Goal: Subscribe to service/newsletter

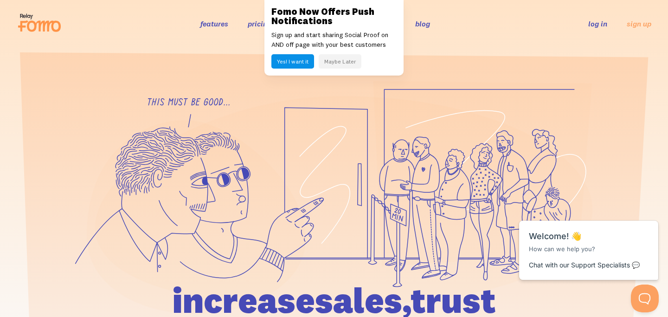
click at [299, 62] on button "Yes! I want it" at bounding box center [293, 61] width 43 height 14
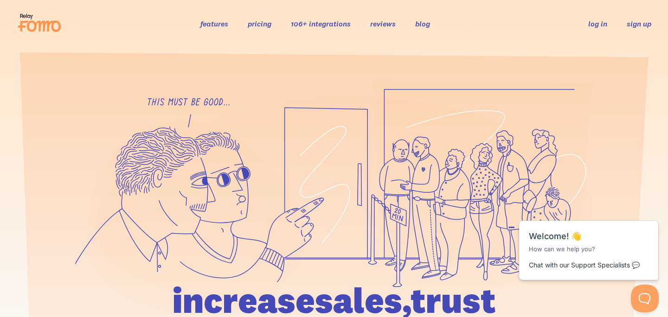
click at [633, 23] on link "sign up" at bounding box center [639, 24] width 25 height 10
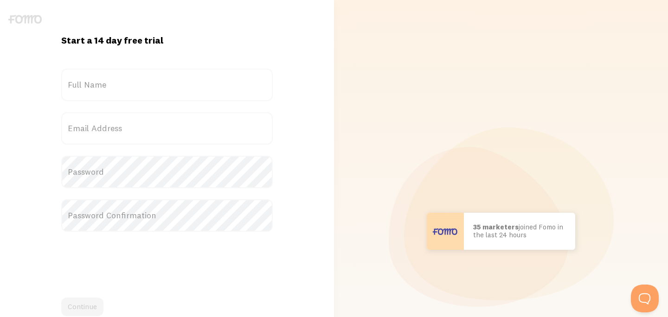
click at [168, 84] on label "Full Name" at bounding box center [167, 85] width 212 height 32
click at [168, 84] on input "Full Name" at bounding box center [167, 85] width 212 height 32
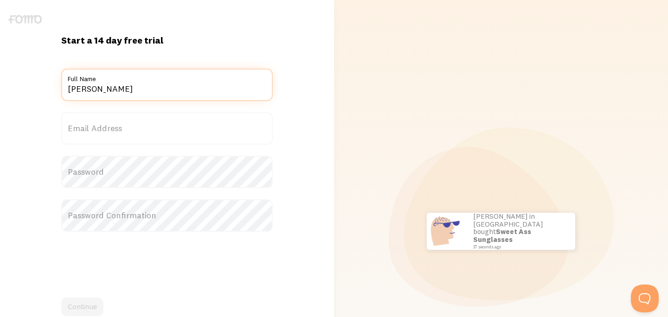
type input "[PERSON_NAME]"
click at [155, 115] on label "Email Address" at bounding box center [167, 128] width 212 height 32
click at [155, 115] on input "Email Address" at bounding box center [167, 128] width 212 height 32
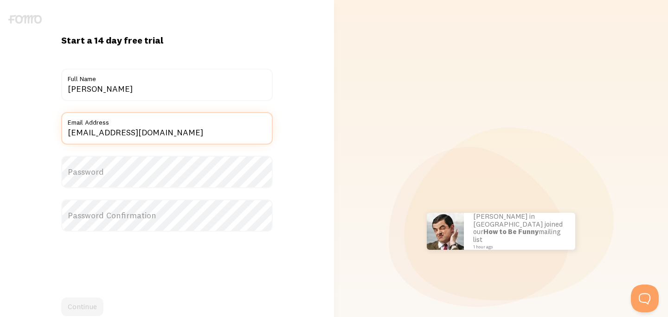
type input "[EMAIL_ADDRESS][DOMAIN_NAME]"
click at [76, 183] on label "Password" at bounding box center [167, 172] width 212 height 32
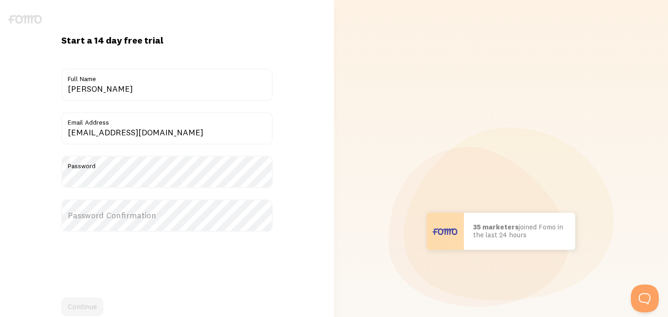
click at [90, 220] on label "Password Confirmation" at bounding box center [167, 216] width 212 height 32
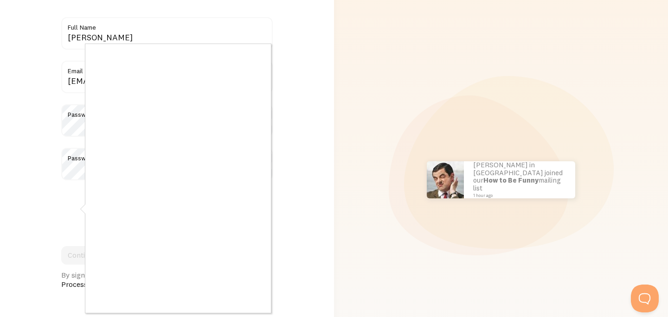
scroll to position [52, 0]
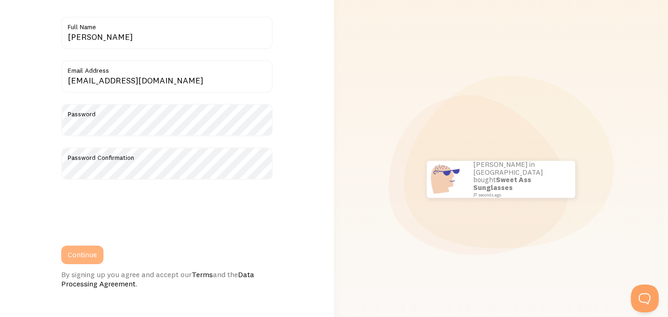
click at [96, 253] on button "Continue" at bounding box center [82, 255] width 42 height 19
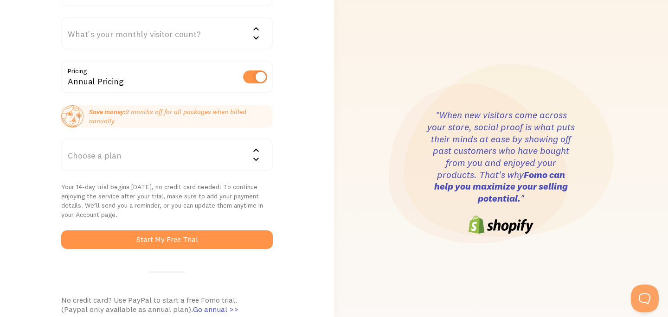
scroll to position [89, 0]
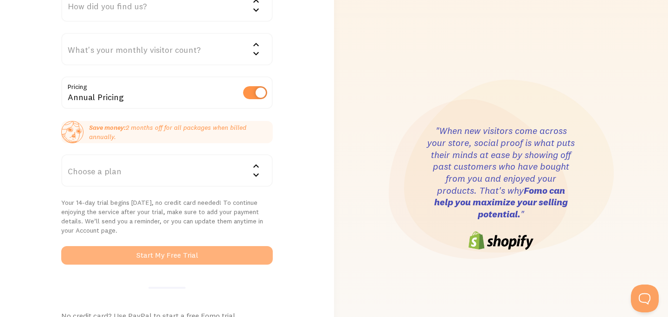
click at [201, 256] on button "Start My Free Trial" at bounding box center [167, 255] width 212 height 19
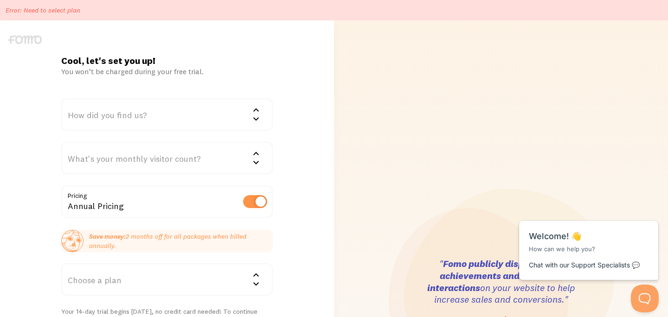
click at [179, 117] on div "How did you find us?" at bounding box center [167, 114] width 212 height 32
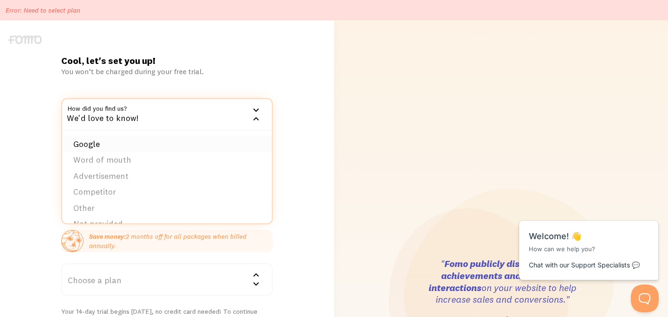
click at [171, 140] on li "Google" at bounding box center [167, 144] width 210 height 16
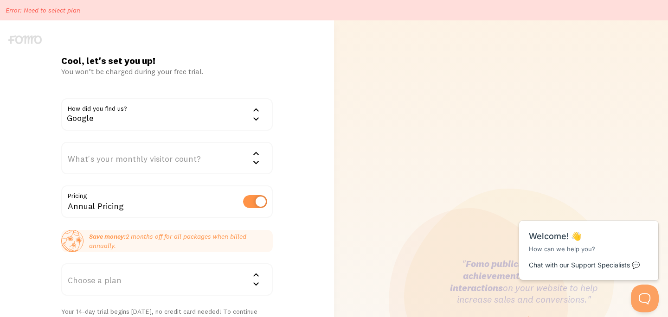
click at [191, 161] on div "What's your monthly visitor count?" at bounding box center [167, 158] width 212 height 32
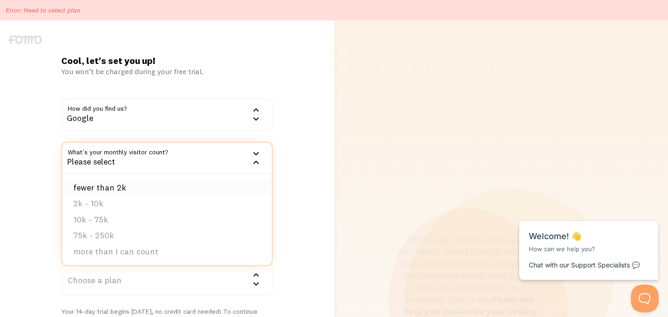
click at [179, 183] on li "fewer than 2k" at bounding box center [167, 188] width 210 height 16
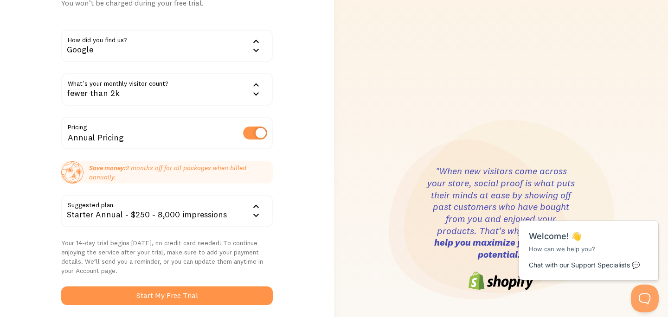
scroll to position [140, 0]
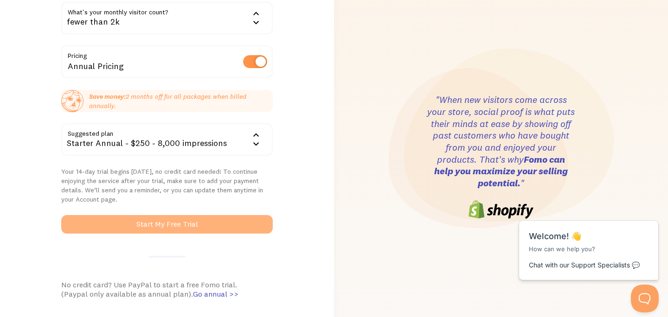
click at [163, 227] on button "Start My Free Trial" at bounding box center [167, 224] width 212 height 19
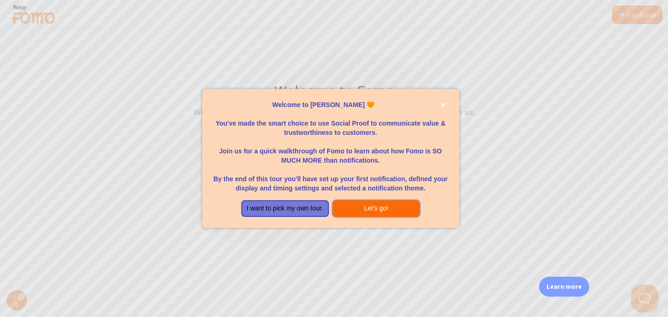
click at [380, 208] on button "Let's go!" at bounding box center [377, 208] width 88 height 17
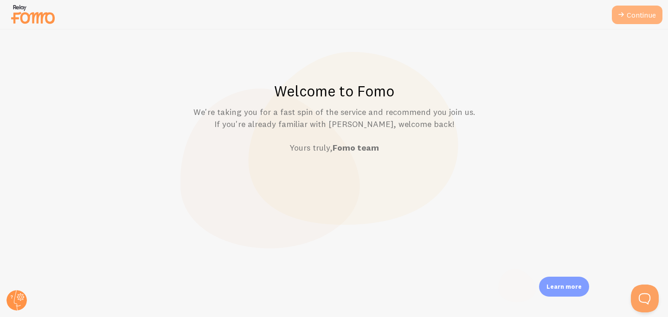
click at [629, 12] on link "Continue" at bounding box center [637, 15] width 51 height 19
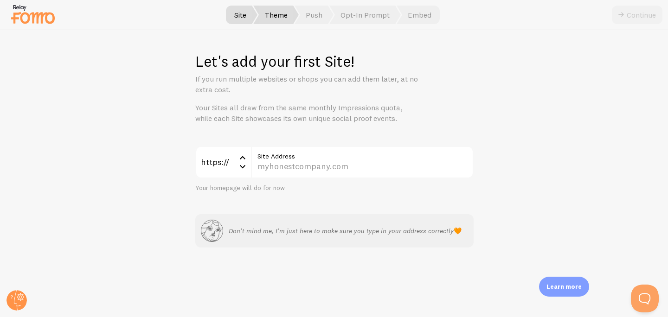
click at [275, 19] on span "Theme" at bounding box center [275, 15] width 45 height 19
click at [321, 20] on span "Push" at bounding box center [314, 15] width 39 height 19
click at [369, 18] on span "Opt-In Prompt" at bounding box center [365, 15] width 71 height 19
click at [421, 19] on span "Embed" at bounding box center [418, 15] width 43 height 19
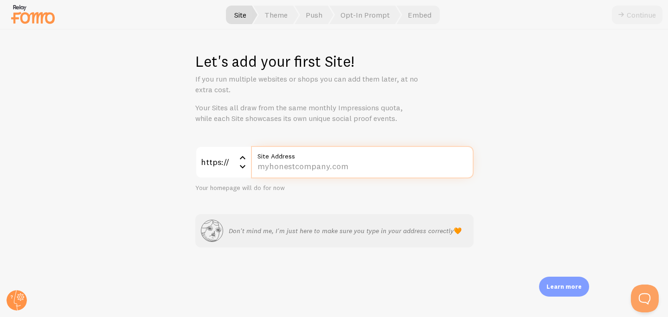
click at [349, 164] on input "Site Address" at bounding box center [362, 162] width 223 height 32
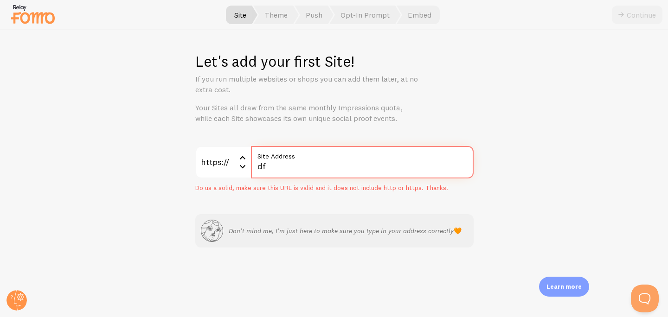
type input "d"
click at [636, 19] on div "Continue" at bounding box center [637, 15] width 51 height 19
click at [274, 162] on input "Site Address" at bounding box center [362, 162] width 223 height 32
type input "t"
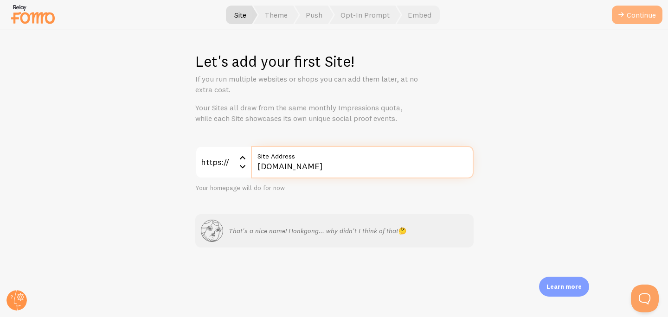
type input "honkgong.com"
click at [632, 14] on button "Continue" at bounding box center [637, 15] width 51 height 19
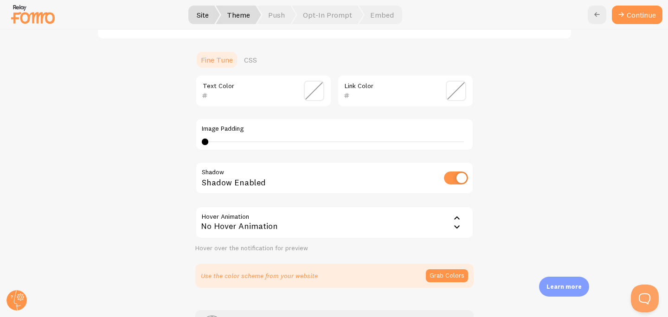
scroll to position [226, 0]
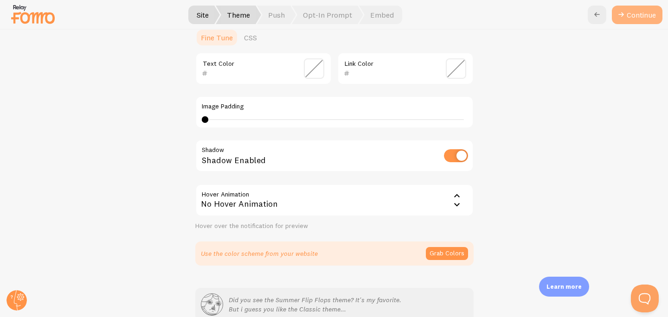
click at [636, 16] on button "Continue" at bounding box center [637, 15] width 51 height 19
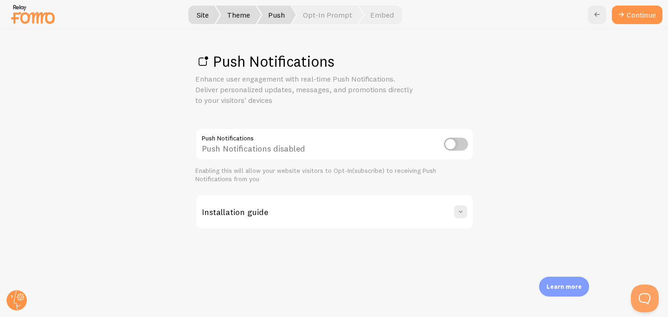
click at [636, 17] on link "Continue" at bounding box center [637, 15] width 51 height 19
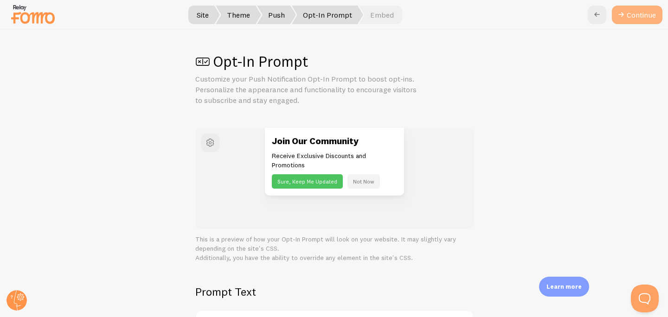
click at [648, 17] on button "Continue" at bounding box center [637, 15] width 51 height 19
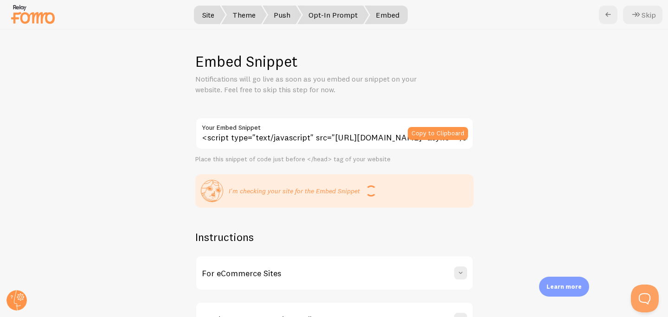
click at [648, 17] on button "Skip" at bounding box center [642, 15] width 39 height 19
